Goal: Check status

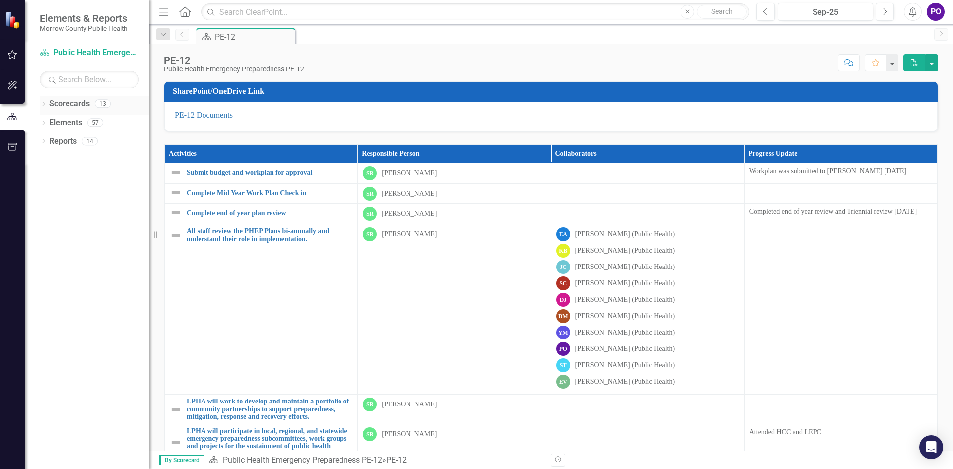
click at [40, 102] on icon "Dropdown" at bounding box center [43, 104] width 7 height 5
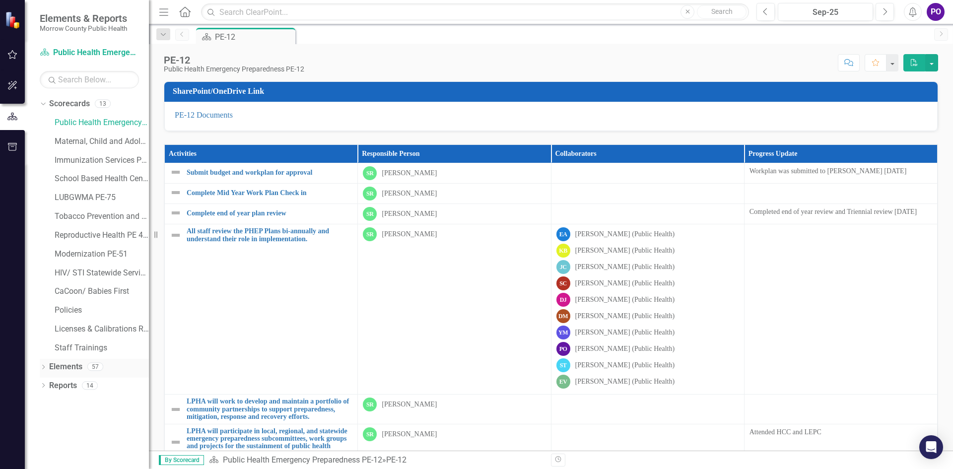
click at [47, 368] on div "Dropdown Elements 57" at bounding box center [94, 368] width 109 height 19
click at [44, 369] on icon "Dropdown" at bounding box center [43, 367] width 7 height 5
click at [40, 442] on icon "Dropdown" at bounding box center [43, 442] width 7 height 5
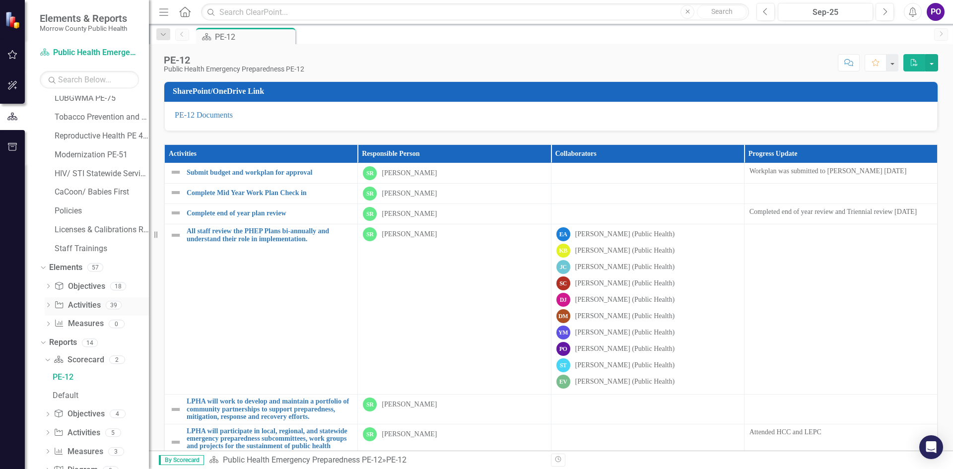
scroll to position [126, 0]
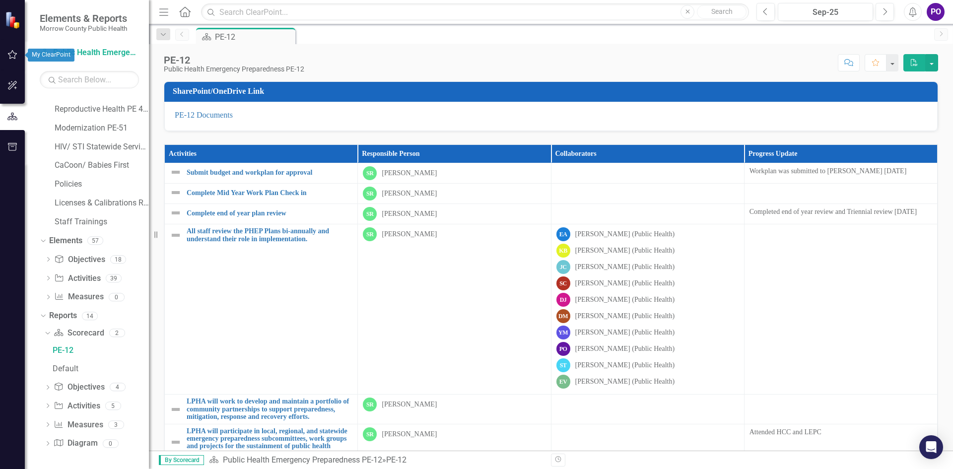
click at [16, 55] on icon "button" at bounding box center [12, 54] width 9 height 9
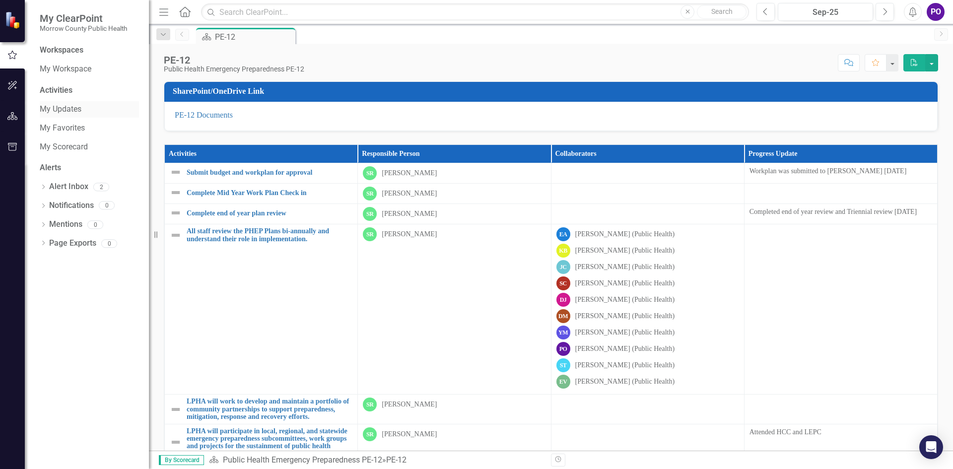
click at [75, 106] on link "My Updates" at bounding box center [89, 109] width 99 height 11
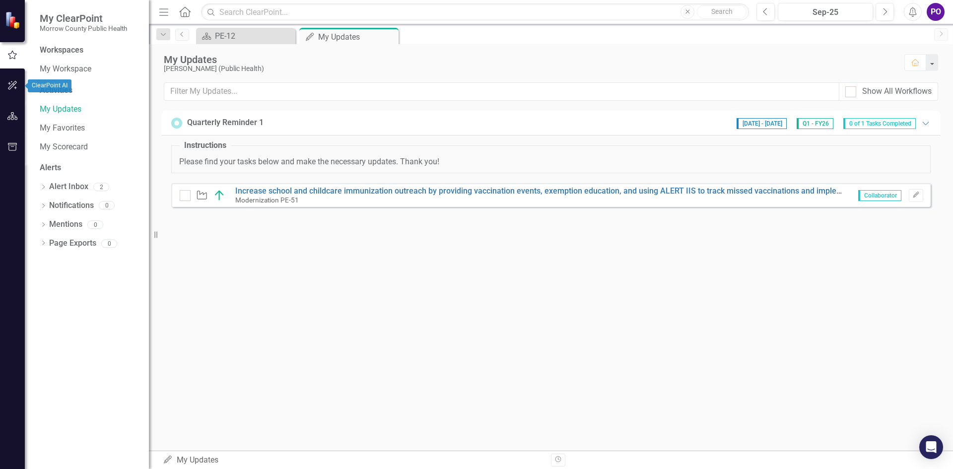
click at [20, 84] on button "button" at bounding box center [12, 85] width 22 height 21
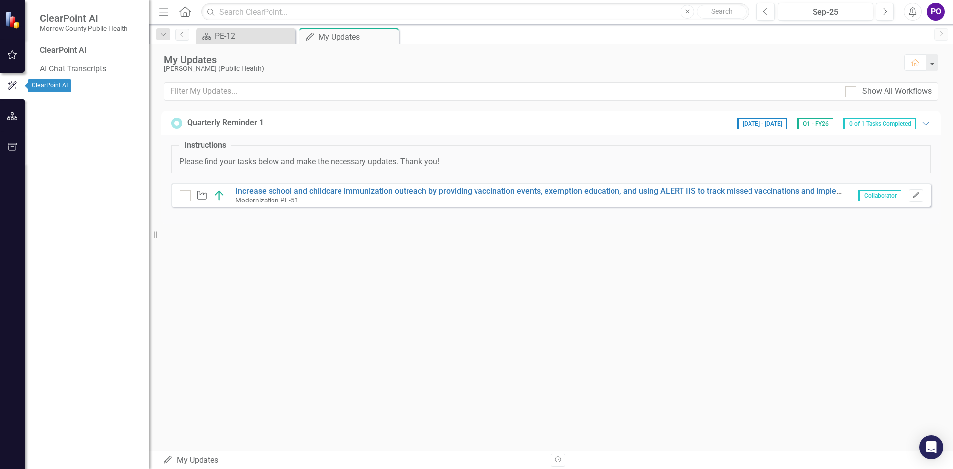
click at [16, 105] on div at bounding box center [12, 103] width 25 height 5
click at [15, 121] on button "button" at bounding box center [12, 116] width 22 height 21
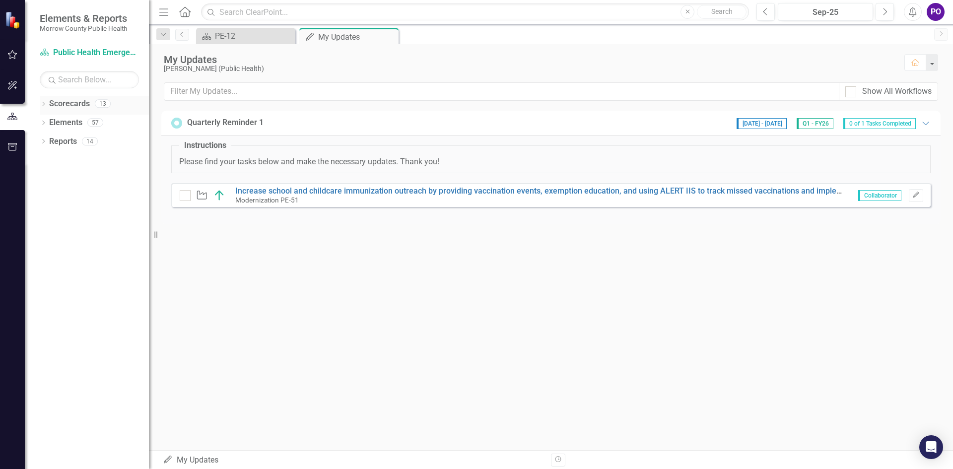
click at [78, 105] on link "Scorecards" at bounding box center [69, 103] width 41 height 11
click at [102, 102] on div "13" at bounding box center [103, 104] width 16 height 8
click at [48, 100] on div "Dropdown Scorecards 13" at bounding box center [94, 105] width 109 height 19
click at [43, 102] on icon at bounding box center [43, 104] width 2 height 4
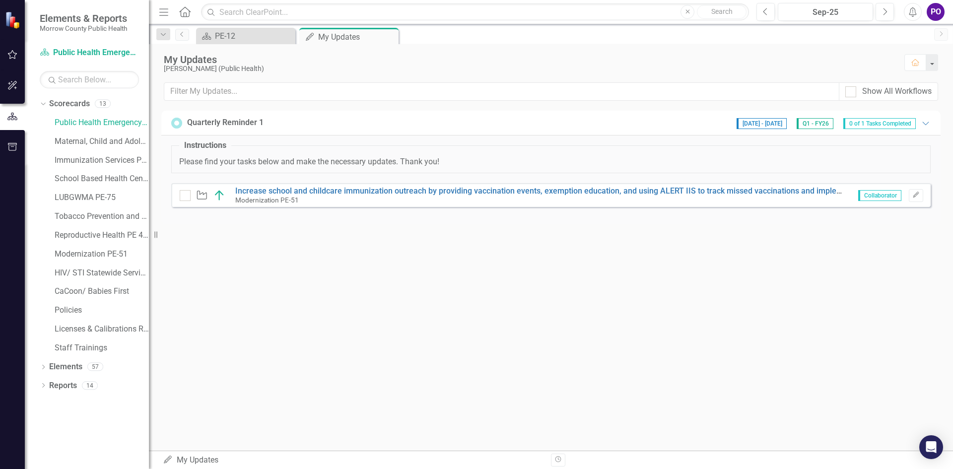
click at [571, 200] on div "Modernization PE-51" at bounding box center [540, 200] width 610 height 9
click at [571, 195] on link "Increase school and childcare immunization outreach by providing vaccination ev…" at bounding box center [631, 190] width 792 height 9
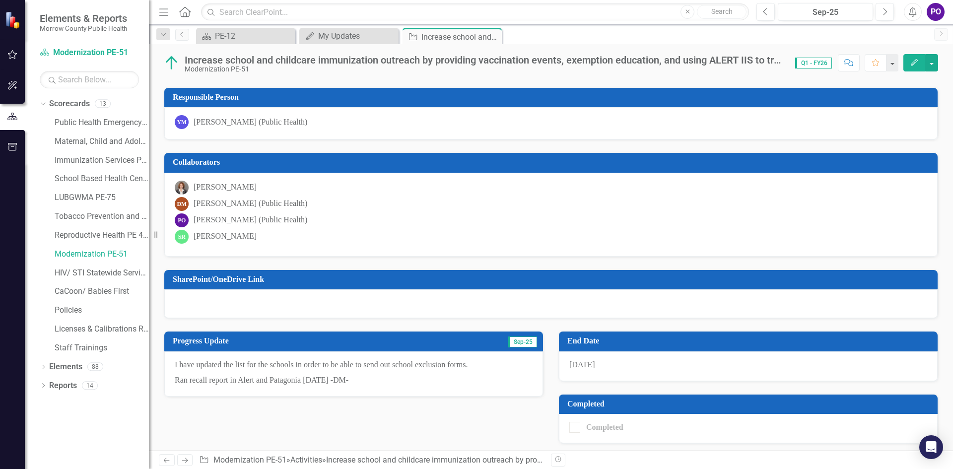
scroll to position [59, 0]
